Goal: Task Accomplishment & Management: Use online tool/utility

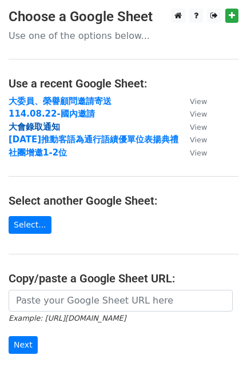
click at [58, 128] on strong "大會錄取通知" at bounding box center [34, 127] width 51 height 10
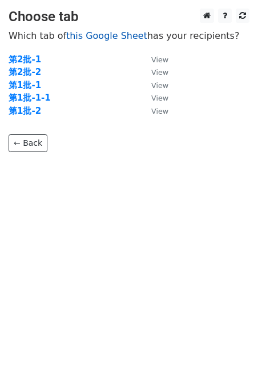
click at [115, 38] on link "this Google Sheet" at bounding box center [106, 35] width 81 height 11
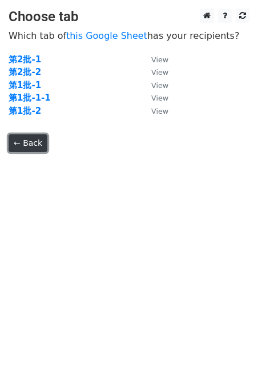
click at [36, 142] on link "← Back" at bounding box center [28, 143] width 39 height 18
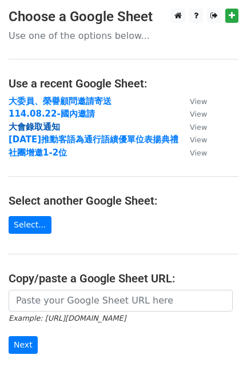
click at [49, 125] on strong "大會錄取通知" at bounding box center [34, 127] width 51 height 10
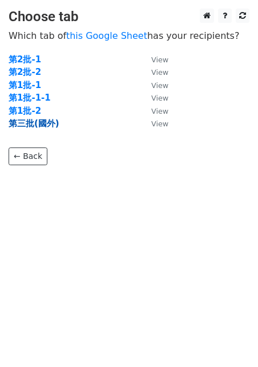
click at [33, 124] on strong "第三批(國外)" at bounding box center [34, 123] width 51 height 10
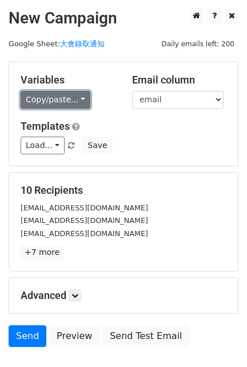
click at [74, 98] on link "Copy/paste..." at bounding box center [56, 100] width 70 height 18
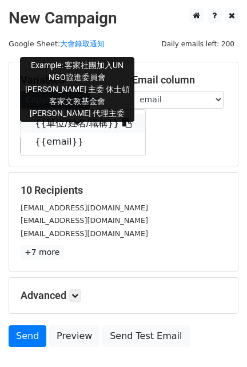
click at [67, 119] on link "{{單位/姓名/職稱}}" at bounding box center [83, 123] width 124 height 18
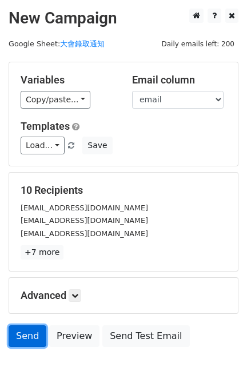
click at [34, 331] on link "Send" at bounding box center [28, 336] width 38 height 22
